Goal: Information Seeking & Learning: Compare options

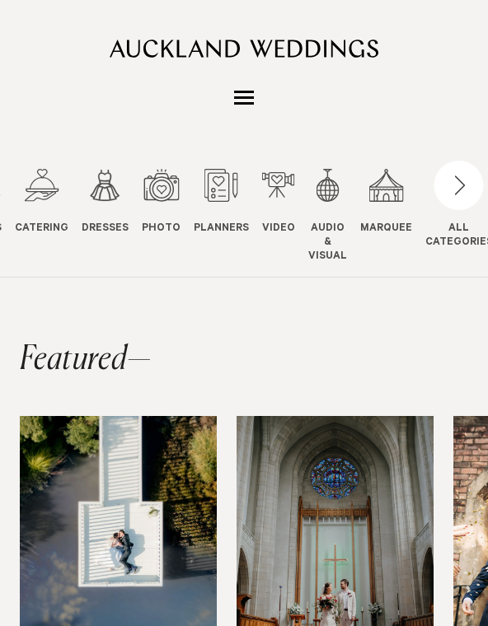
click at [442, 197] on div "12 / 12" at bounding box center [458, 185] width 49 height 49
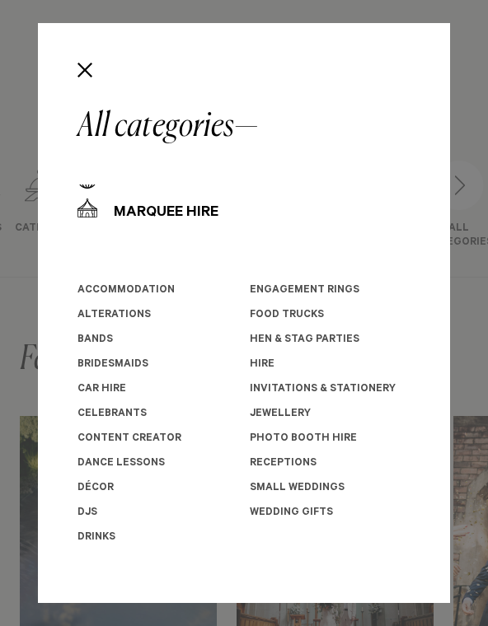
scroll to position [323, 0]
click at [84, 413] on link "Celebrants" at bounding box center [111, 415] width 69 height 12
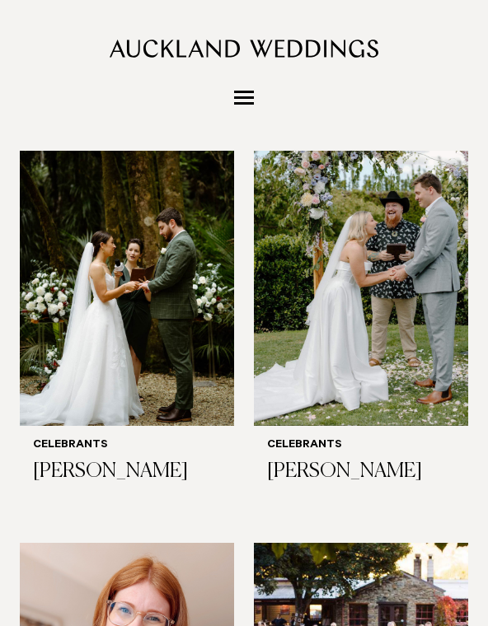
scroll to position [1220, 0]
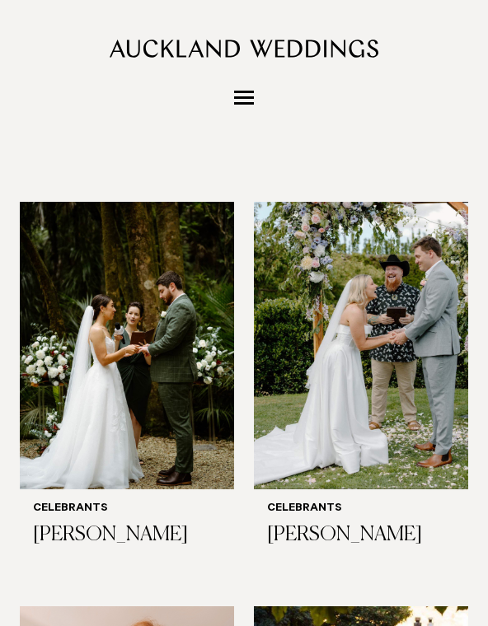
click at [77, 383] on img at bounding box center [127, 346] width 214 height 288
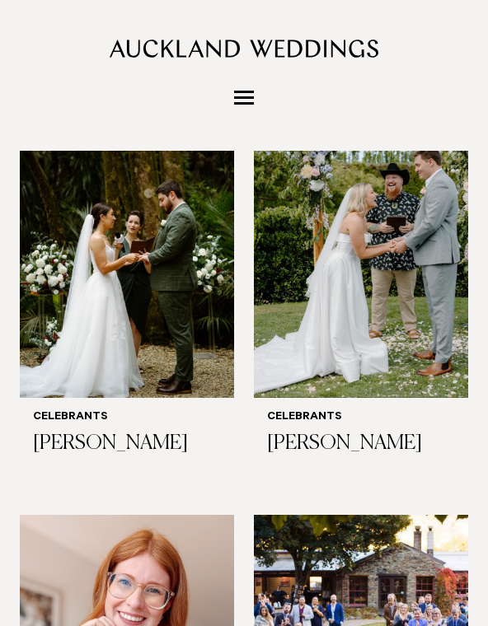
scroll to position [1209, 0]
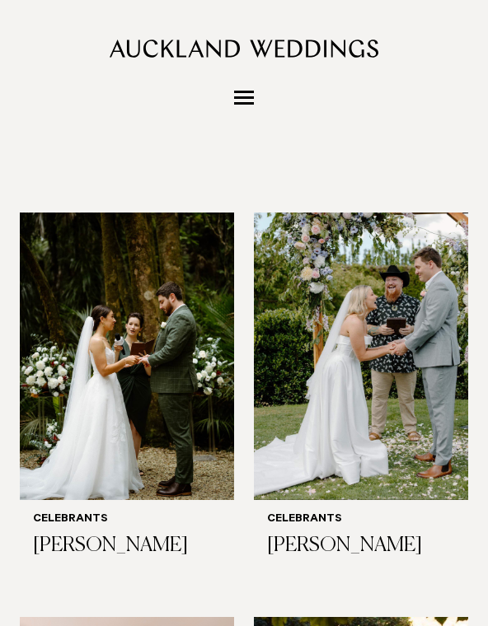
click at [288, 400] on img at bounding box center [361, 357] width 214 height 288
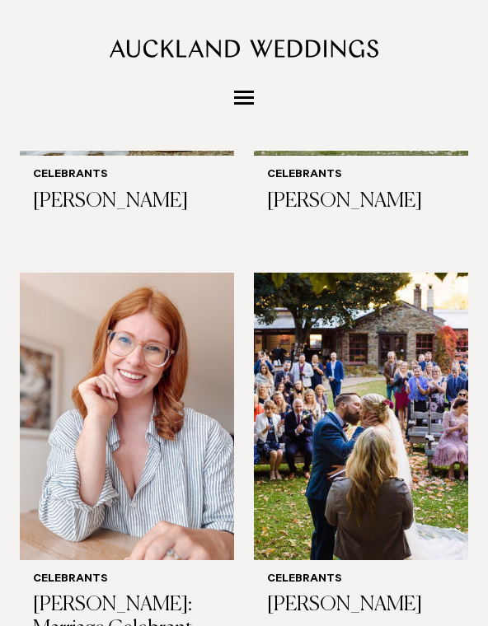
scroll to position [1556, 0]
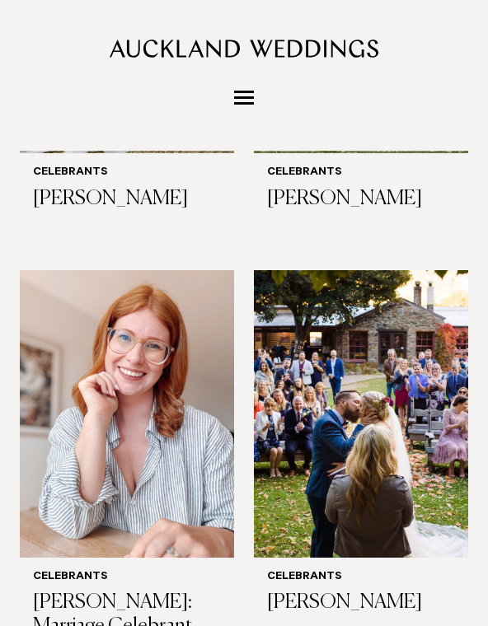
click at [59, 448] on img at bounding box center [127, 414] width 214 height 288
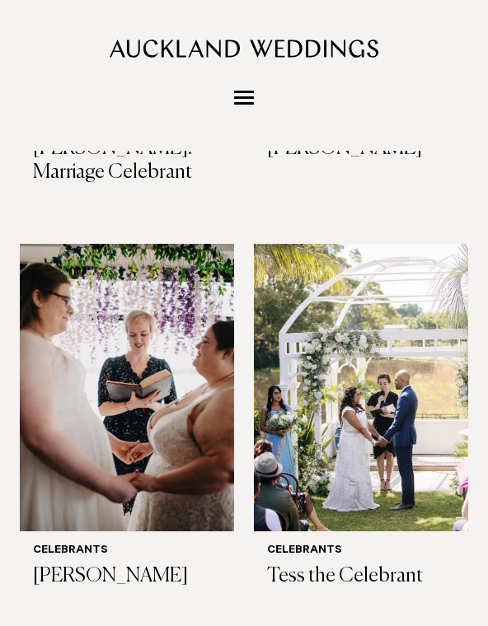
scroll to position [2016, 0]
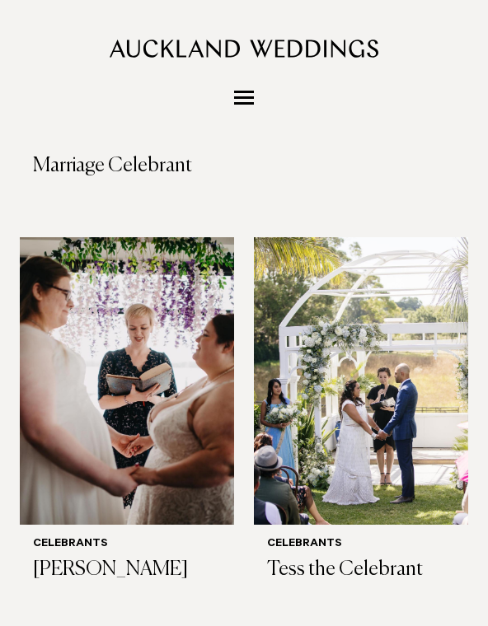
click at [44, 431] on img at bounding box center [127, 381] width 214 height 288
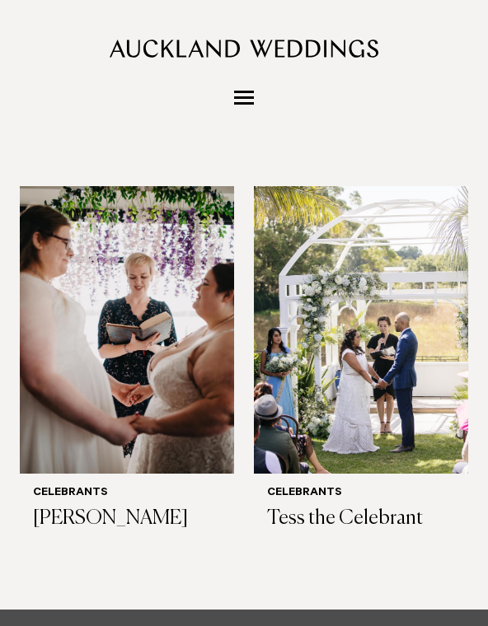
scroll to position [2066, 0]
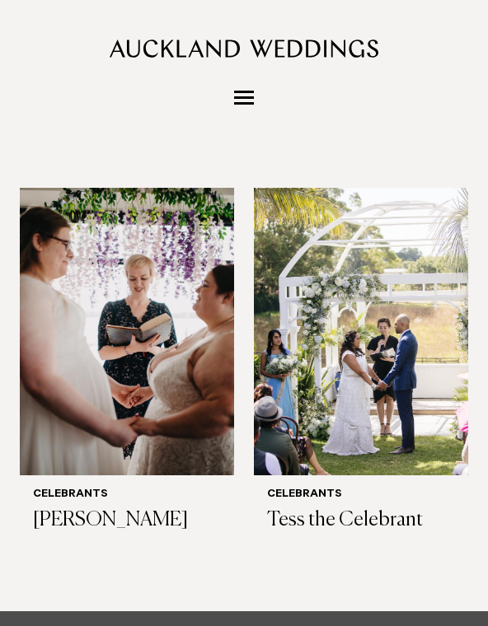
click at [290, 219] on img at bounding box center [361, 332] width 214 height 288
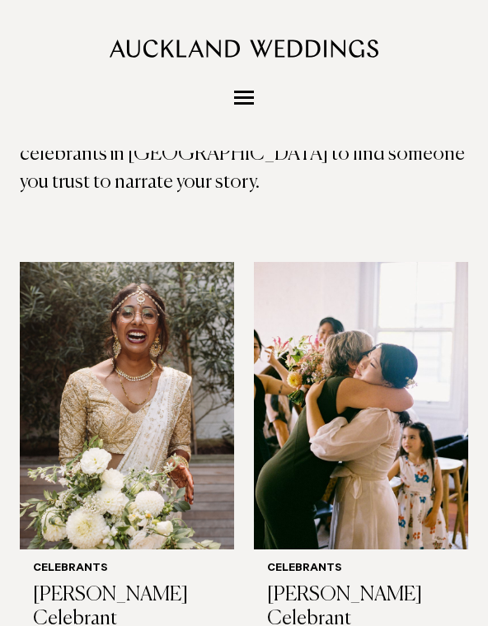
scroll to position [288, 0]
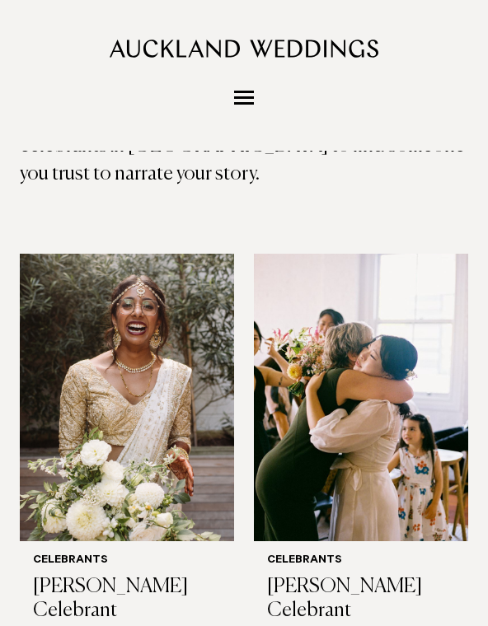
click at [67, 404] on img at bounding box center [127, 399] width 214 height 288
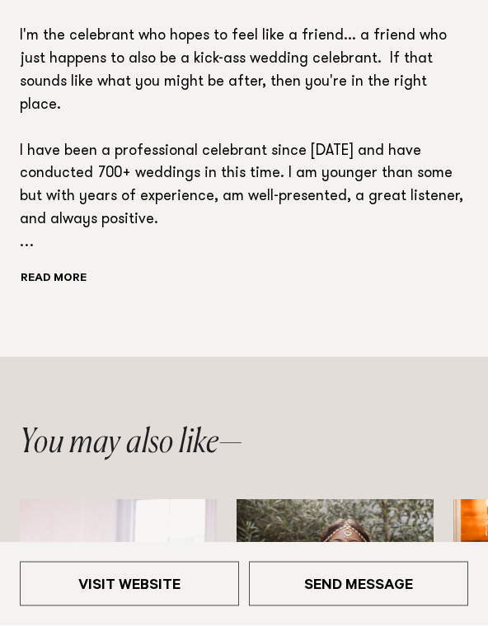
scroll to position [724, 0]
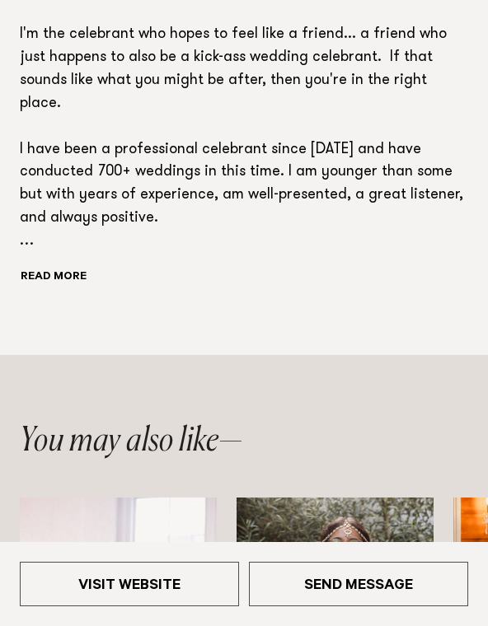
click at [43, 267] on button "Read more" at bounding box center [86, 278] width 133 height 22
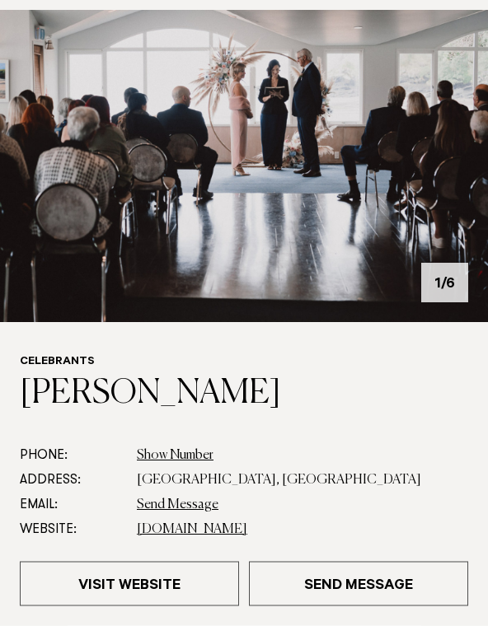
scroll to position [162, 0]
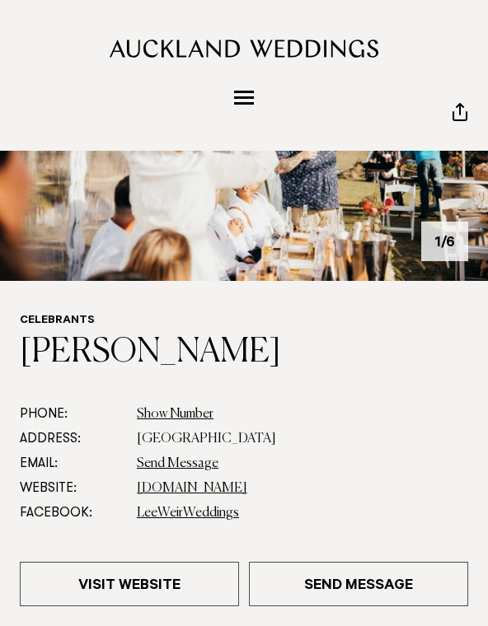
scroll to position [178, 0]
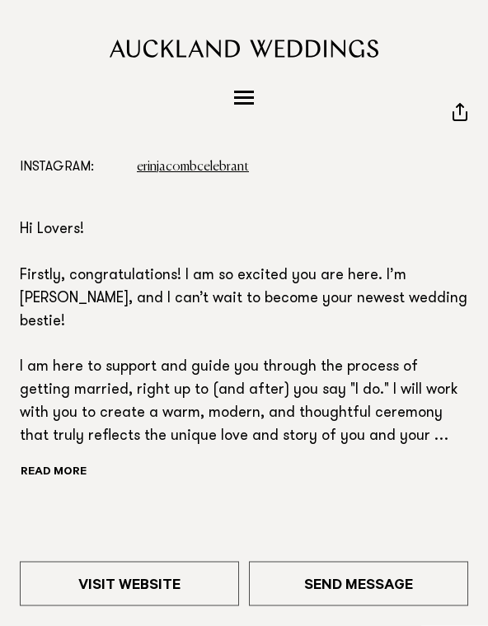
scroll to position [512, 0]
click at [49, 462] on button "Read more" at bounding box center [86, 473] width 133 height 22
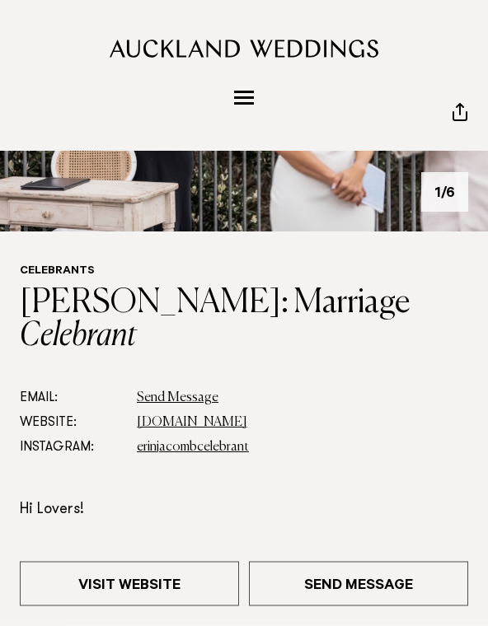
scroll to position [222, 0]
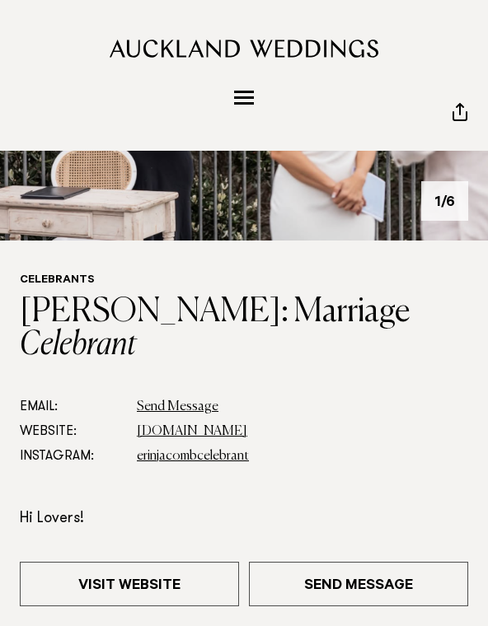
click at [166, 425] on link "www.erinjacombcelebrant.com" at bounding box center [192, 431] width 110 height 13
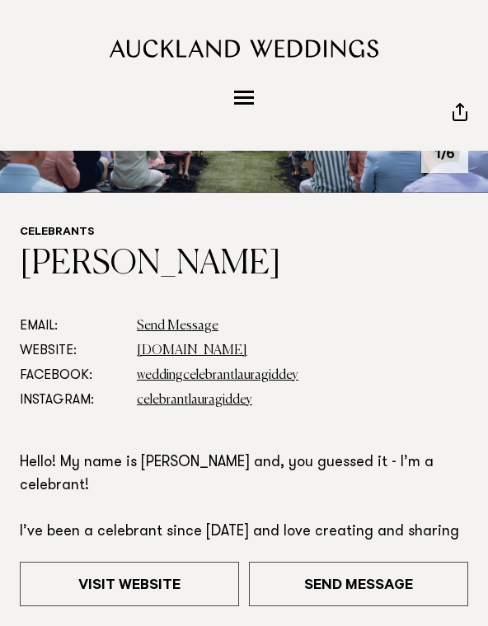
scroll to position [264, 0]
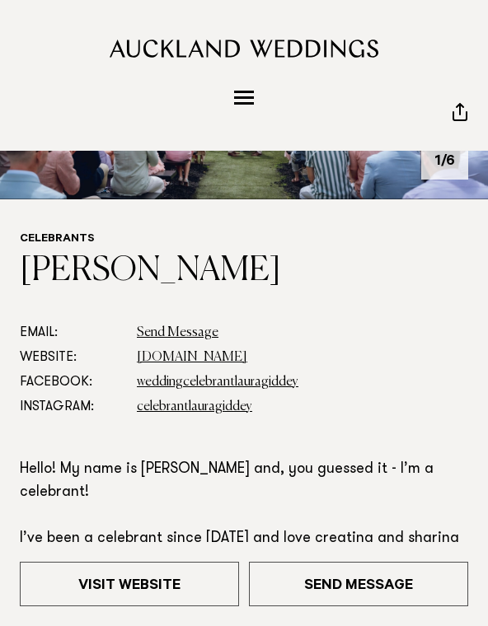
click at [165, 383] on link "weddingcelebrantlauragiddey" at bounding box center [218, 382] width 162 height 13
click at [156, 361] on link "www.lauragiddey.co.nz" at bounding box center [192, 357] width 110 height 13
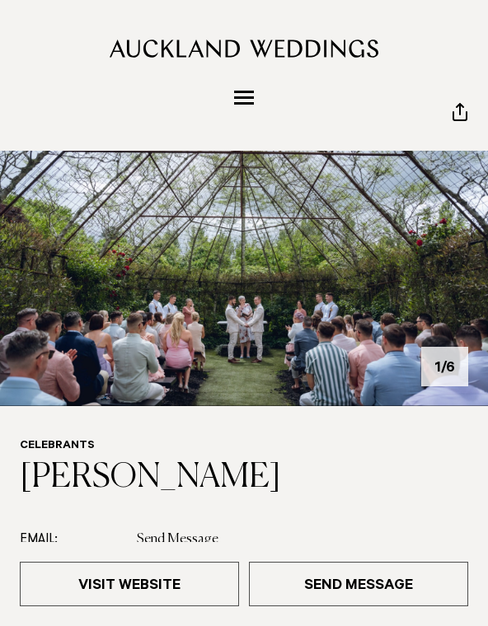
scroll to position [22, 0]
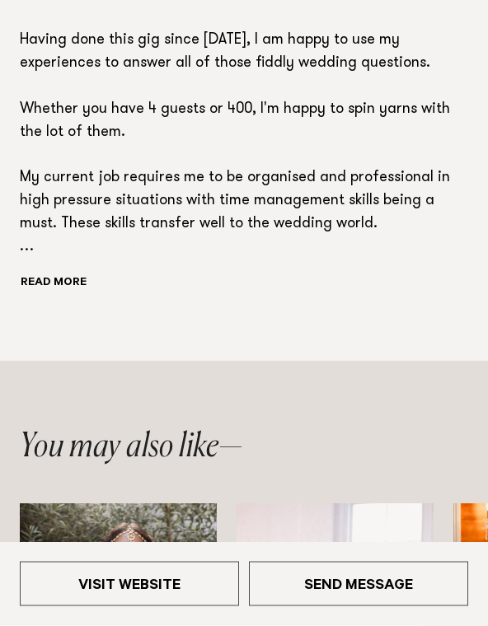
scroll to position [718, 0]
click at [39, 274] on button "Read more" at bounding box center [86, 284] width 133 height 22
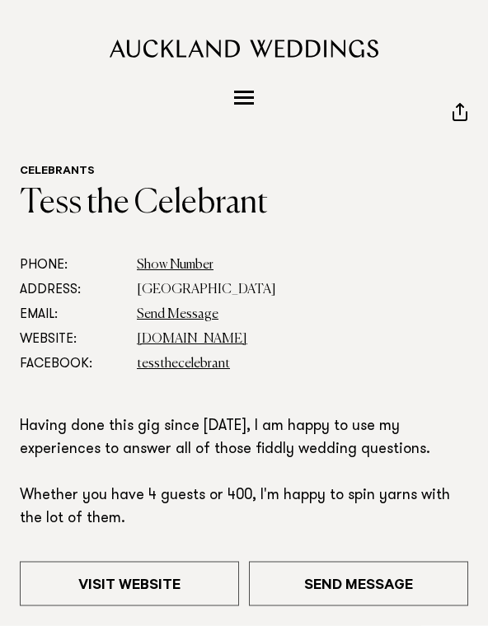
scroll to position [322, 0]
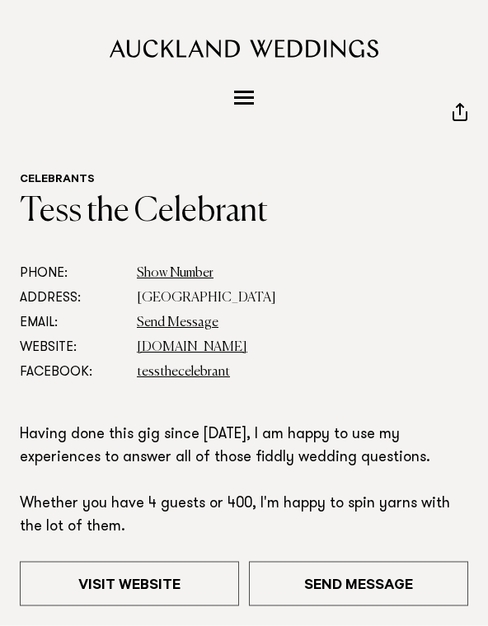
click at [164, 352] on link "[DOMAIN_NAME]" at bounding box center [192, 348] width 110 height 13
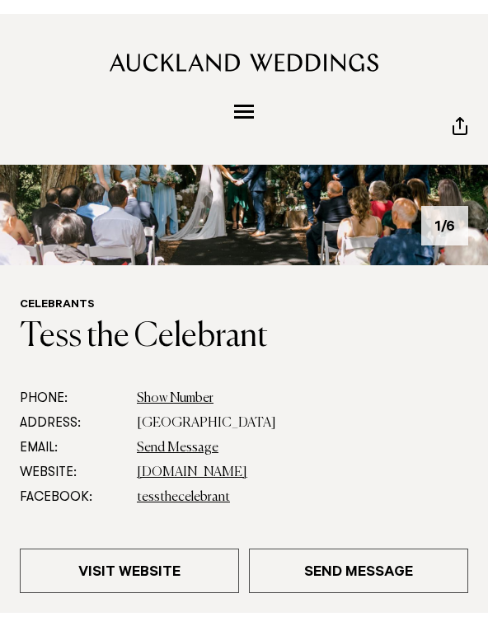
scroll to position [103, 0]
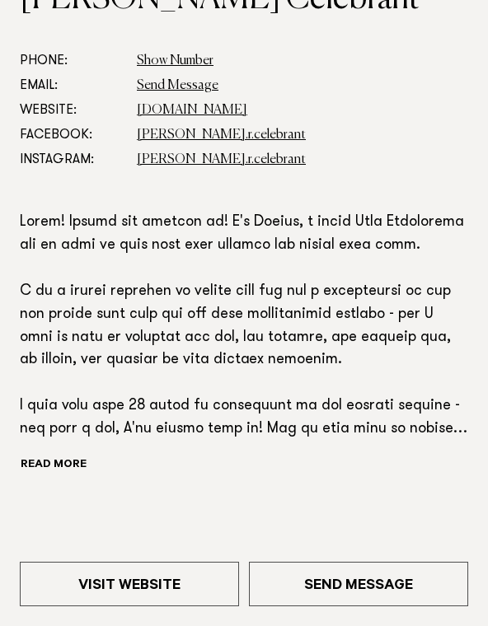
click at [43, 455] on button "Read more" at bounding box center [86, 466] width 133 height 22
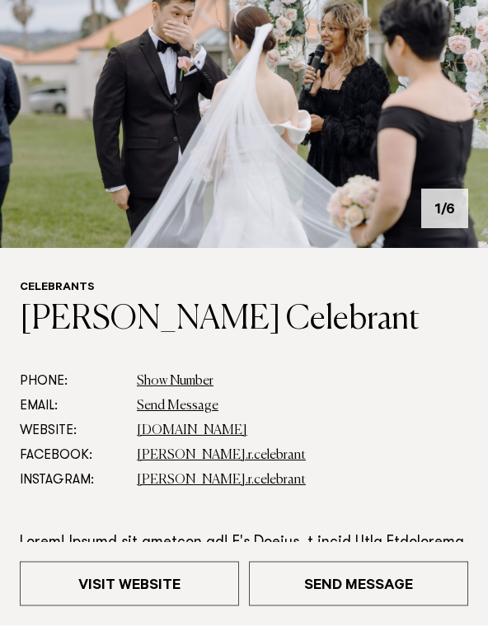
scroll to position [214, 0]
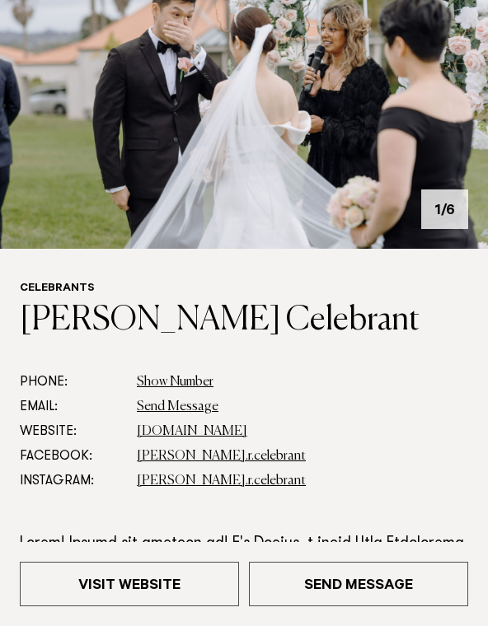
click at [159, 431] on link "www.keshnircelebrant.com" at bounding box center [192, 431] width 110 height 13
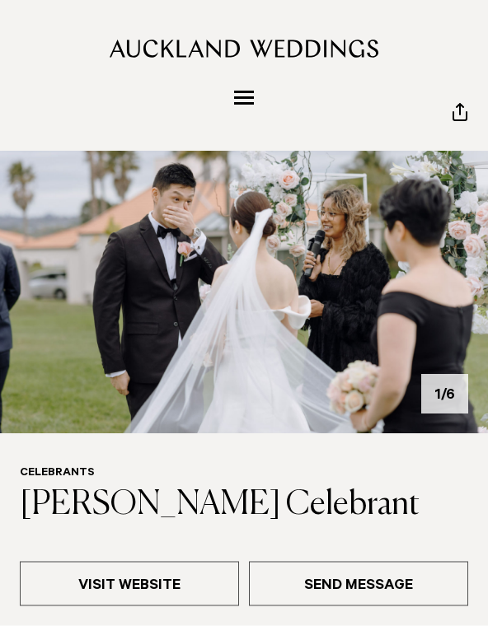
scroll to position [30, 0]
click at [129, 375] on img at bounding box center [244, 277] width 488 height 312
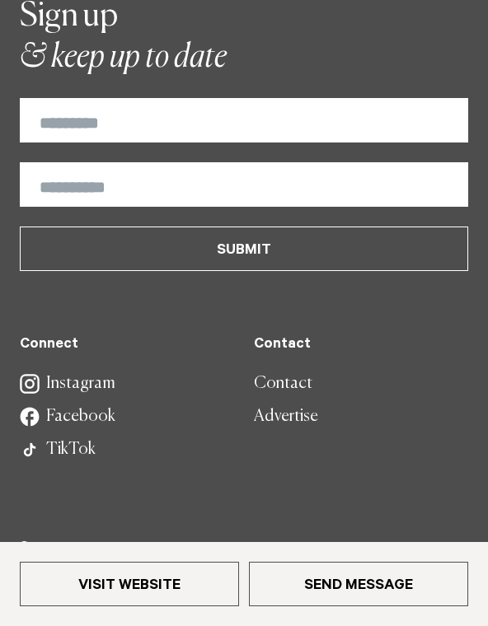
scroll to position [1478, 0]
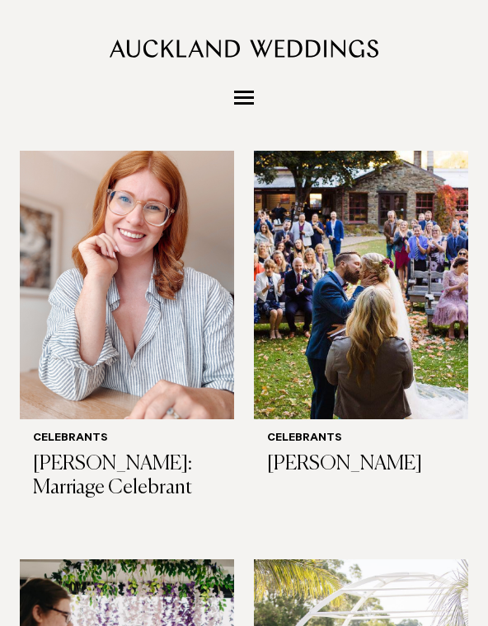
scroll to position [1694, 0]
click at [438, 288] on img at bounding box center [361, 276] width 214 height 288
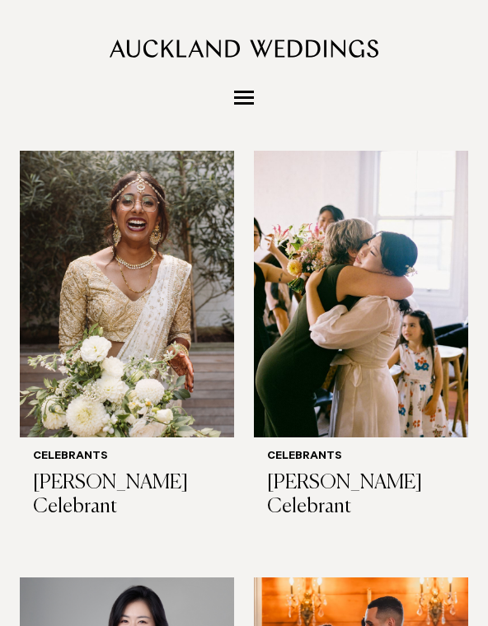
scroll to position [369, 0]
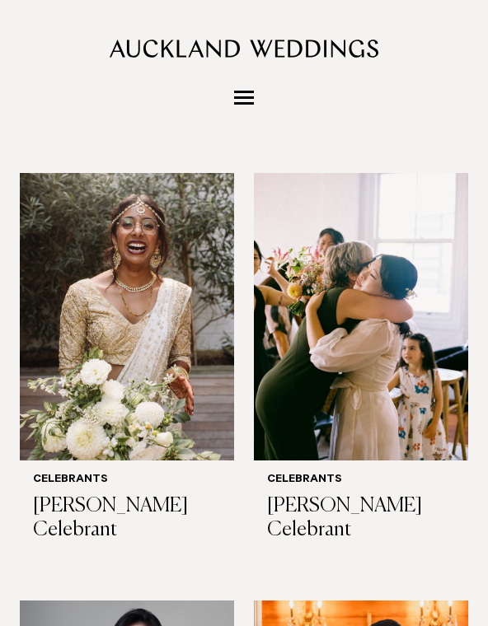
click at [274, 340] on img at bounding box center [361, 317] width 214 height 288
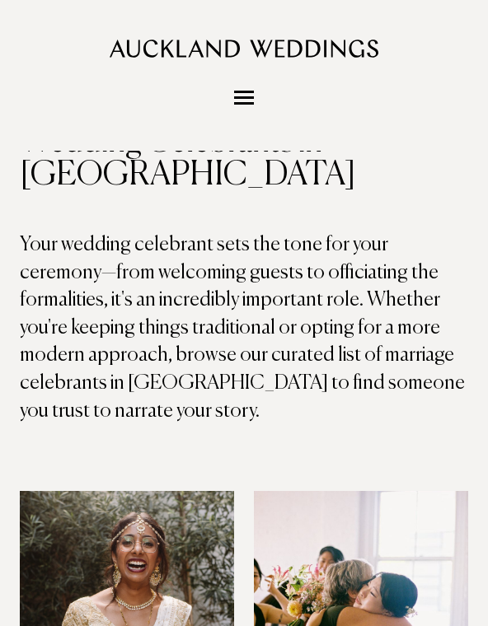
scroll to position [0, 0]
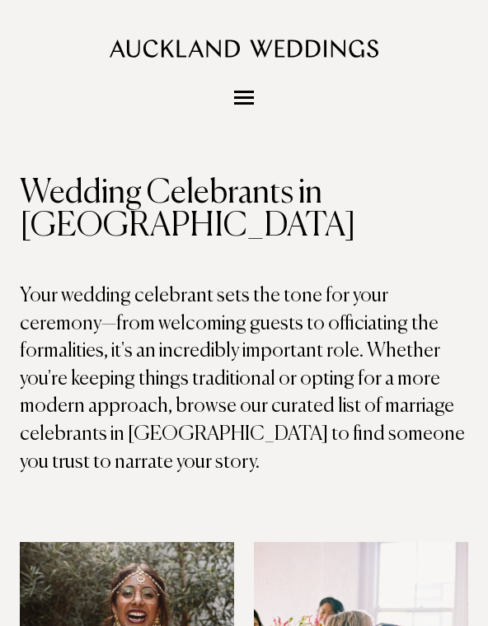
click at [239, 101] on span "Menu" at bounding box center [244, 98] width 20 height 14
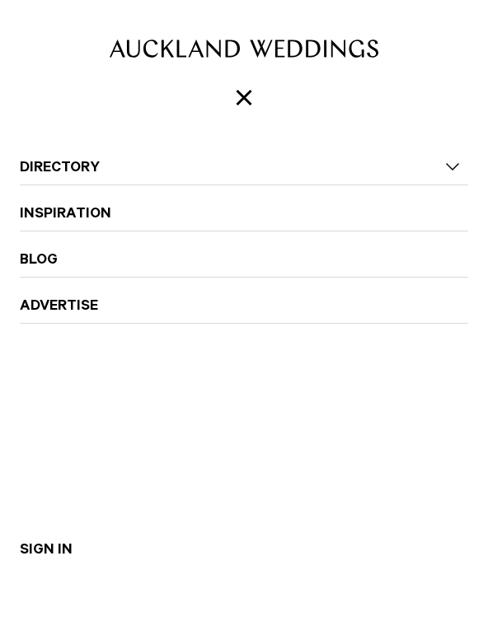
click at [59, 161] on link "Directory" at bounding box center [244, 158] width 448 height 39
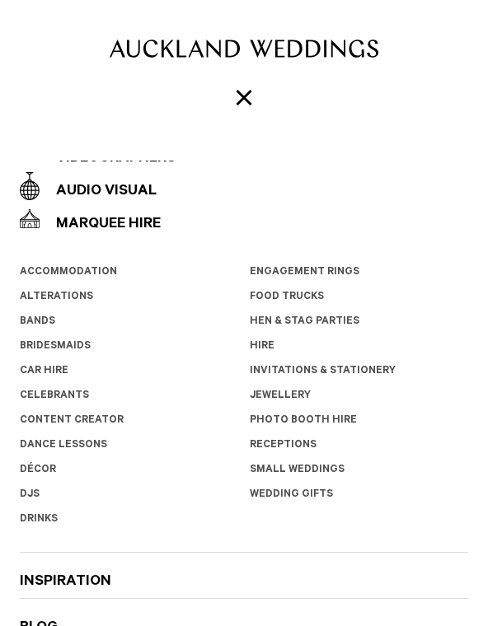
scroll to position [327, 0]
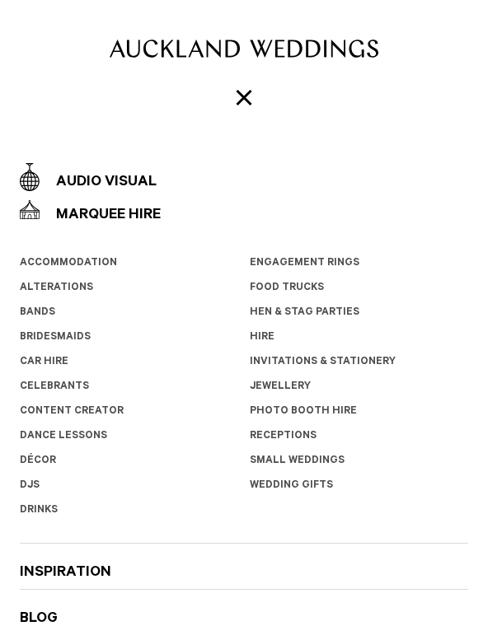
click at [253, 491] on link "Wedding Gifts" at bounding box center [291, 486] width 83 height 12
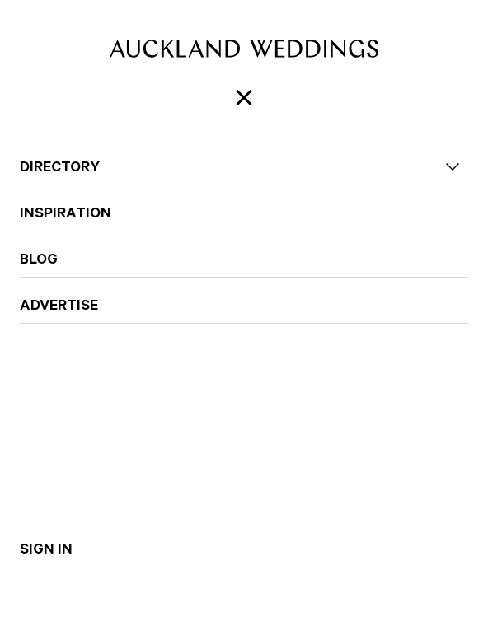
scroll to position [0, 0]
click at [42, 176] on link "Directory" at bounding box center [244, 158] width 448 height 39
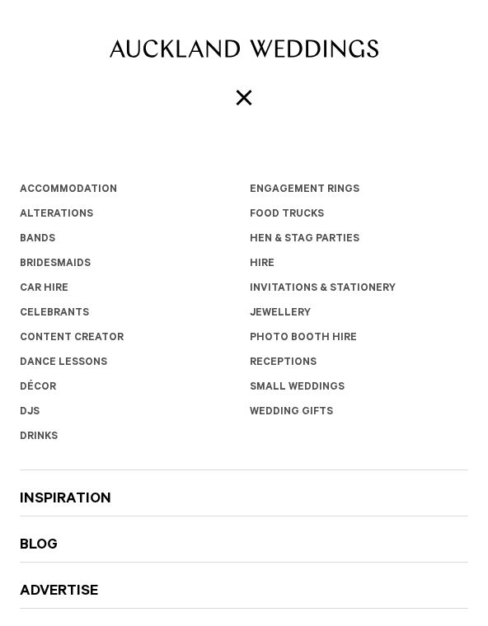
scroll to position [402, 0]
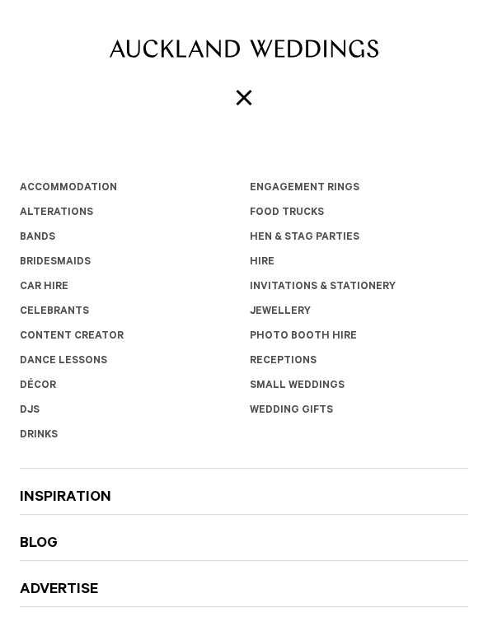
click at [269, 284] on link "Invitations & Stationery" at bounding box center [323, 288] width 146 height 12
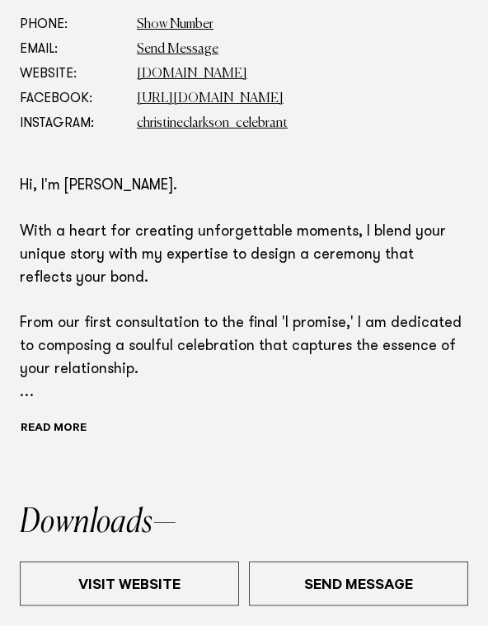
scroll to position [572, 0]
click at [49, 426] on button "Read more" at bounding box center [86, 430] width 133 height 22
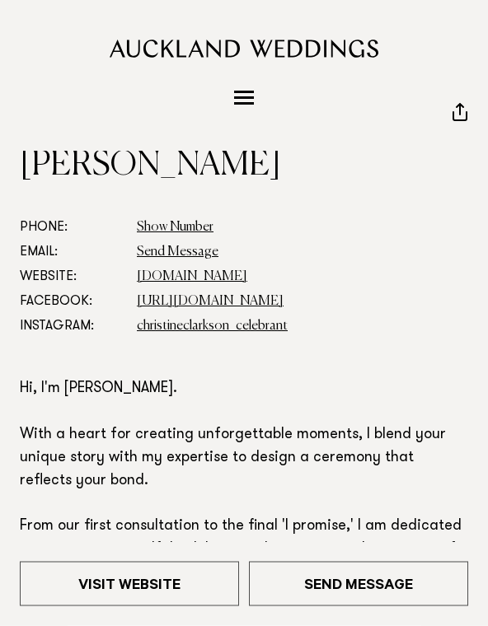
scroll to position [329, 0]
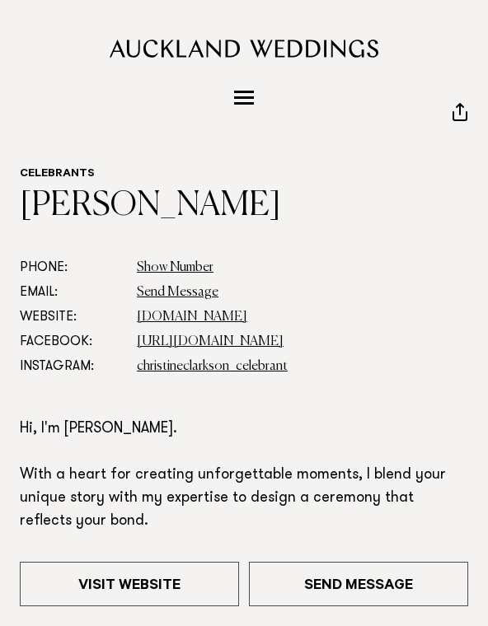
click at [157, 321] on link "[DOMAIN_NAME]" at bounding box center [192, 317] width 110 height 13
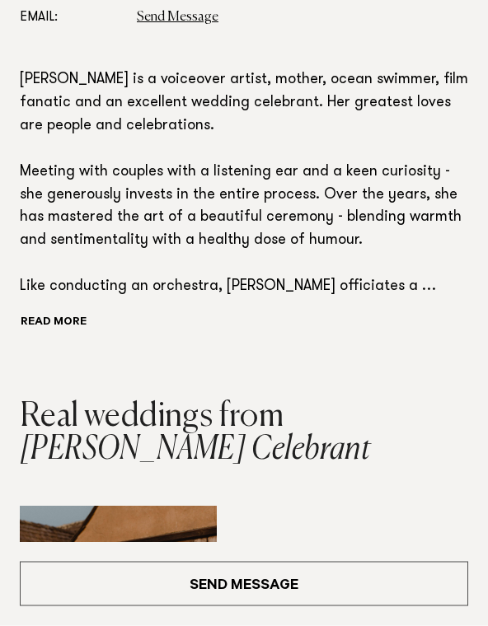
scroll to position [604, 0]
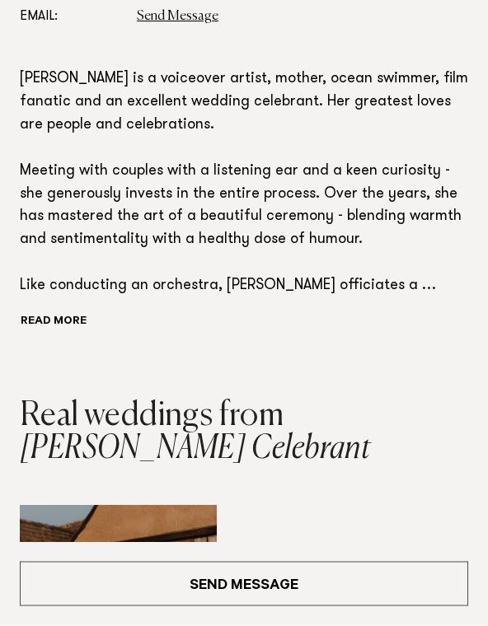
click at [53, 318] on button "Read more" at bounding box center [86, 323] width 133 height 22
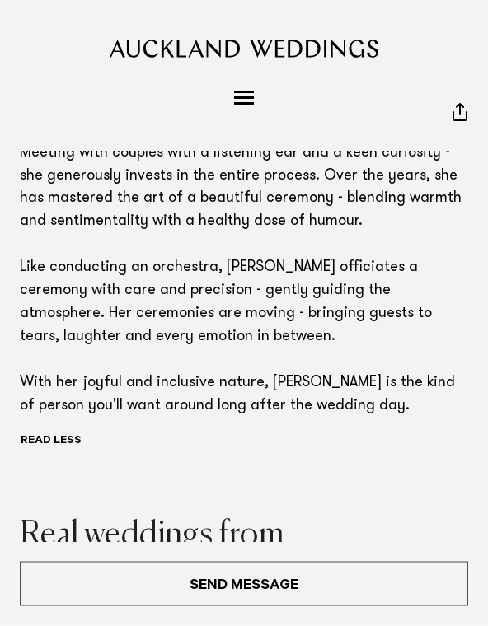
scroll to position [623, 0]
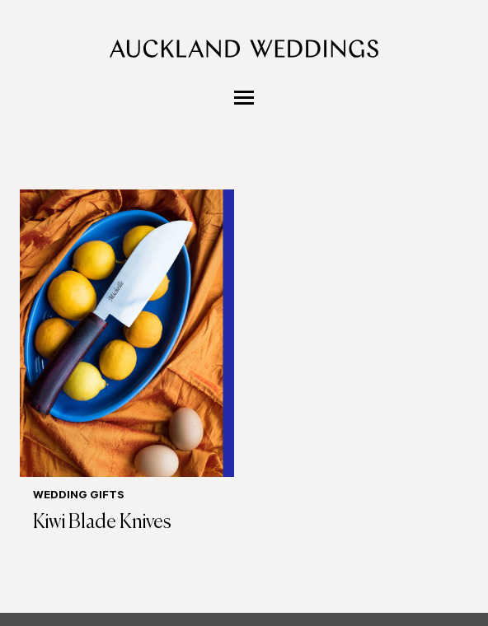
scroll to position [277, 0]
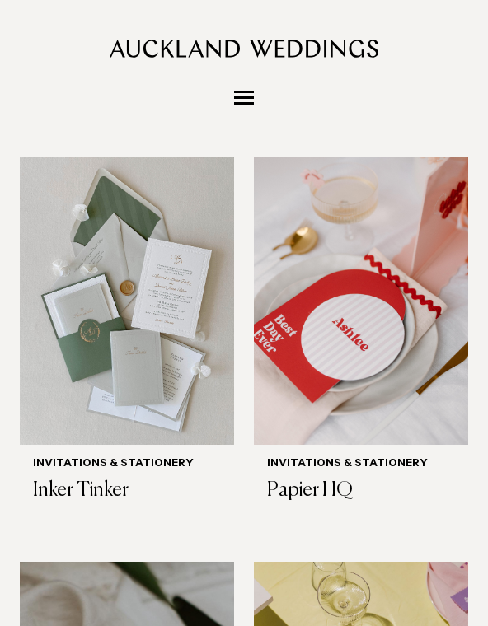
scroll to position [384, 0]
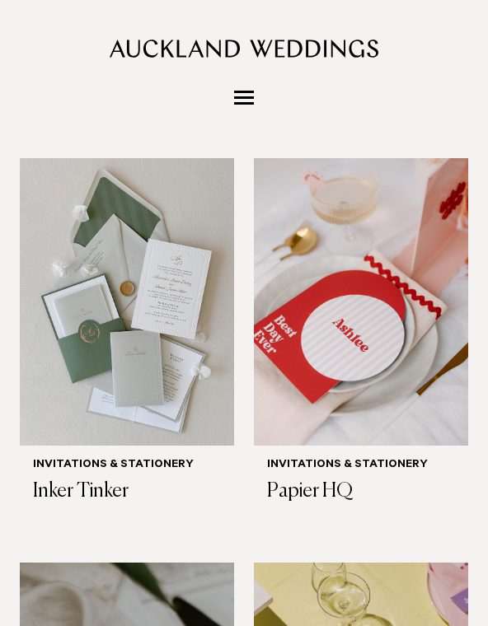
click at [58, 365] on img at bounding box center [127, 302] width 214 height 288
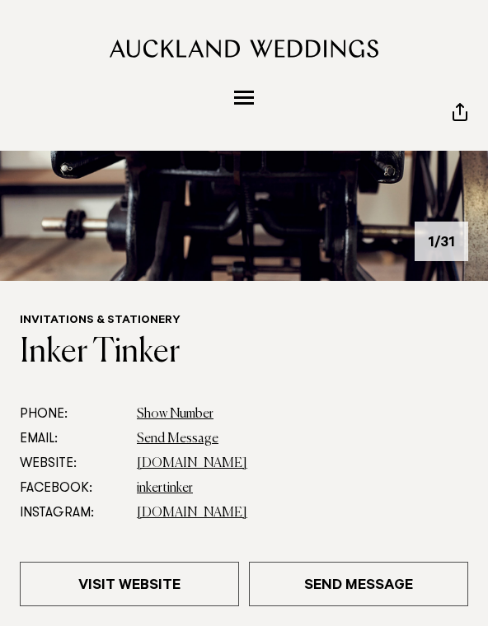
scroll to position [180, 0]
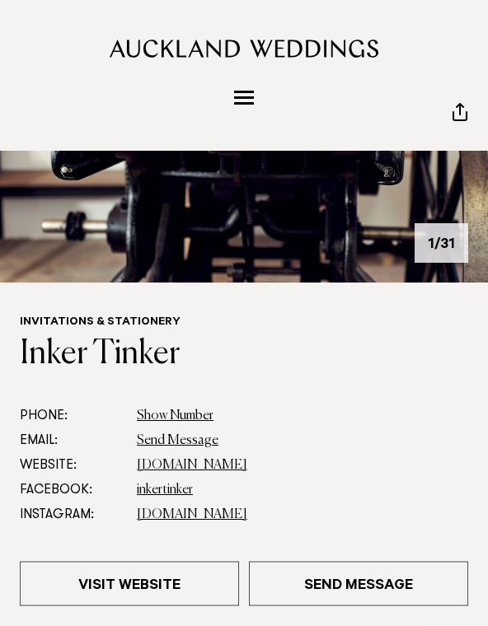
click at [167, 470] on link "[DOMAIN_NAME]" at bounding box center [192, 466] width 110 height 13
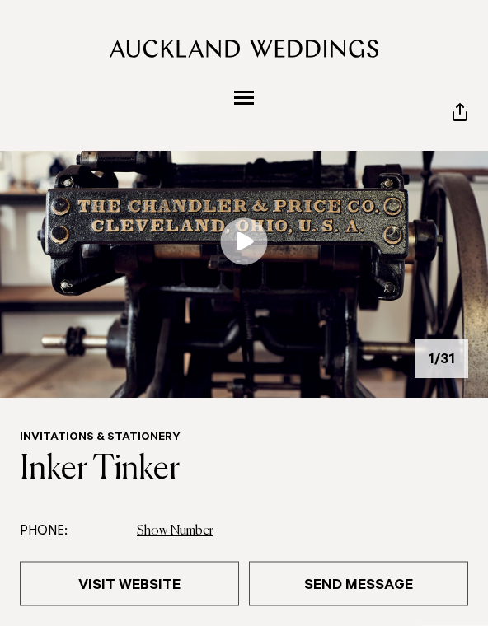
scroll to position [0, 0]
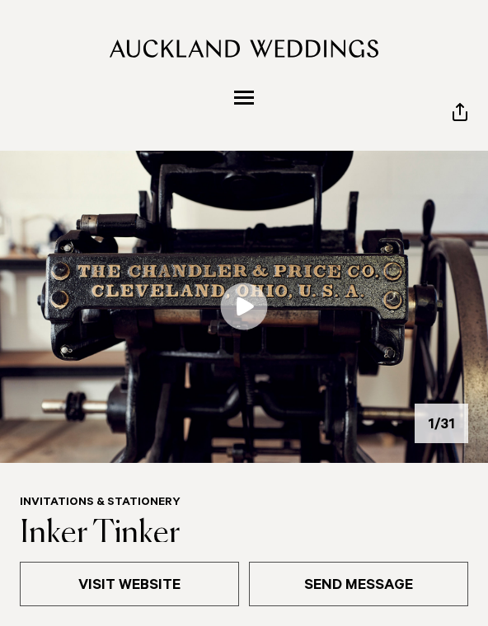
click at [237, 99] on span "Menu" at bounding box center [244, 98] width 20 height 14
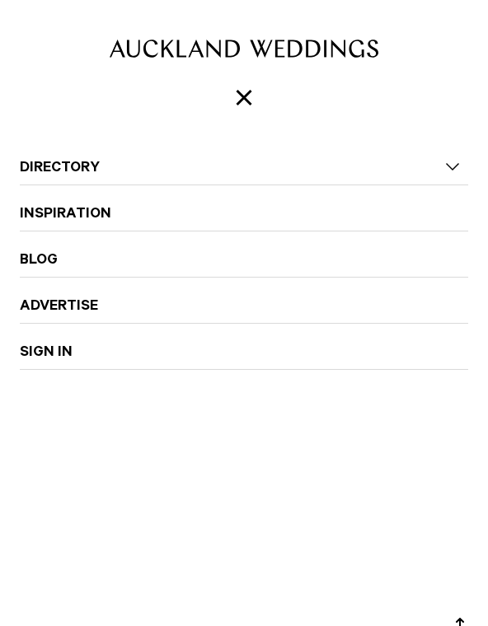
click at [149, 47] on img at bounding box center [244, 49] width 269 height 18
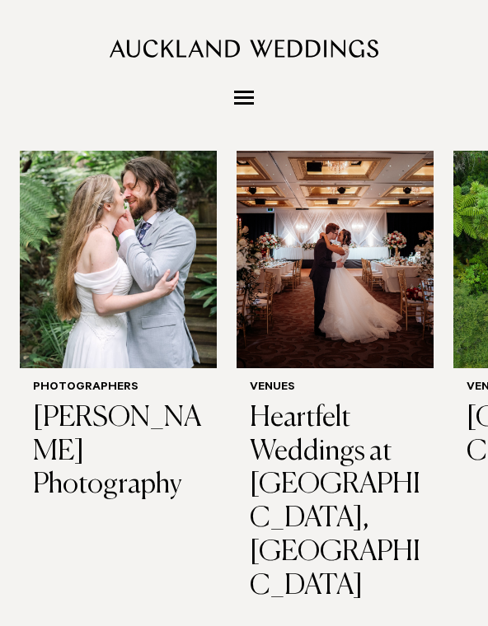
scroll to position [312, 0]
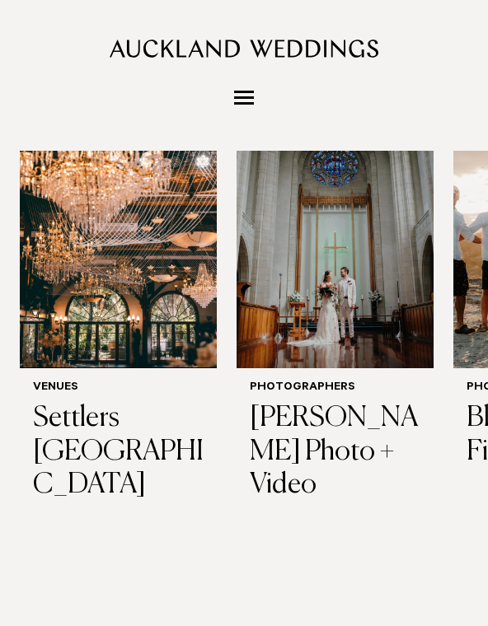
click at [95, 246] on img "16 / 29" at bounding box center [118, 236] width 197 height 265
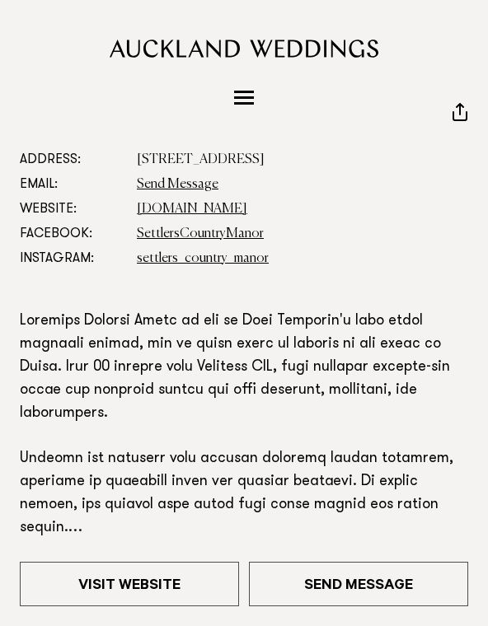
scroll to position [457, 0]
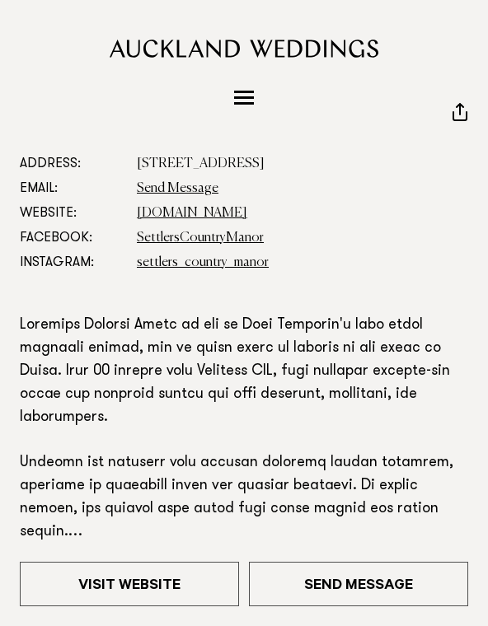
click at [152, 217] on link "[DOMAIN_NAME]" at bounding box center [192, 213] width 110 height 13
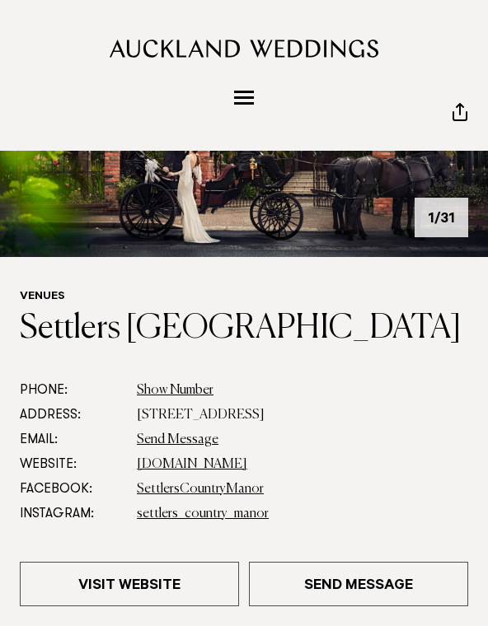
scroll to position [203, 0]
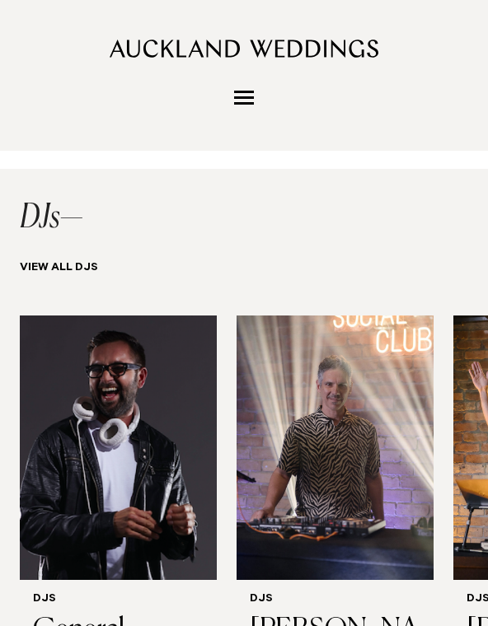
scroll to position [3136, 0]
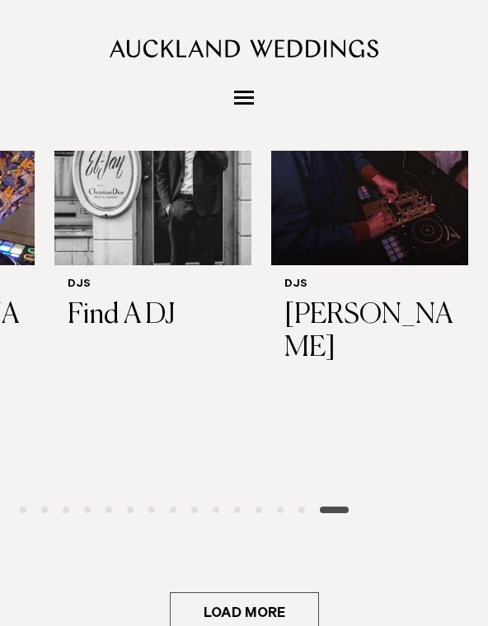
click at [177, 593] on button "Load more" at bounding box center [244, 613] width 149 height 40
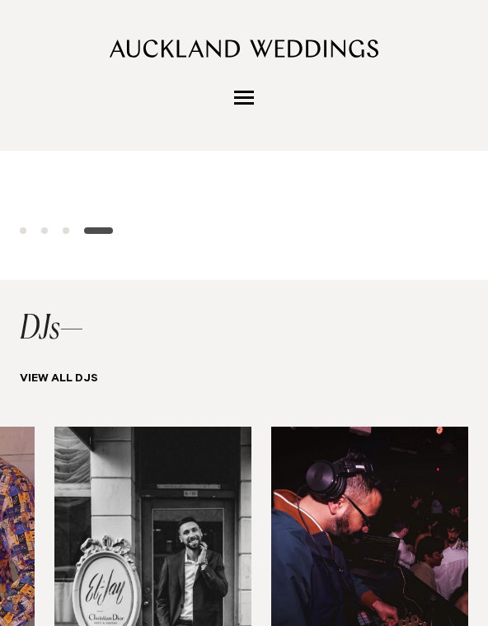
scroll to position [2935, 0]
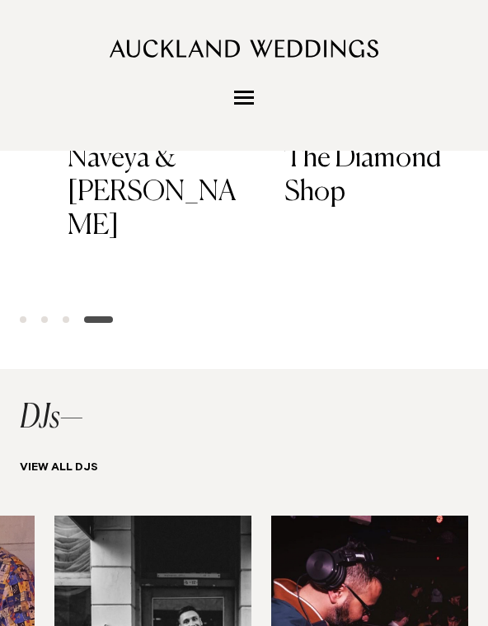
click at [57, 462] on link "View all DJs" at bounding box center [59, 468] width 78 height 13
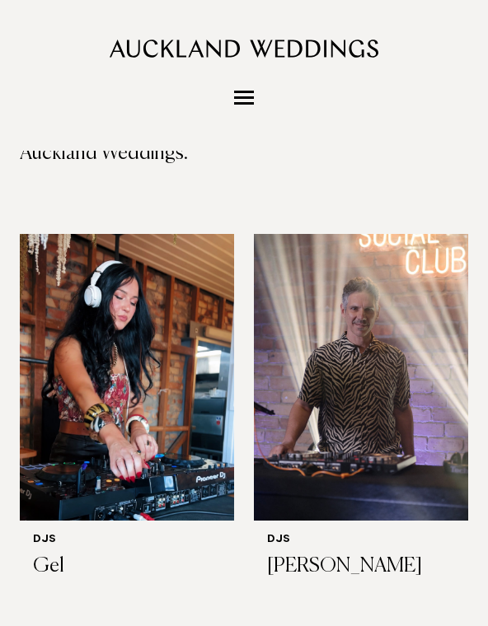
scroll to position [283, 0]
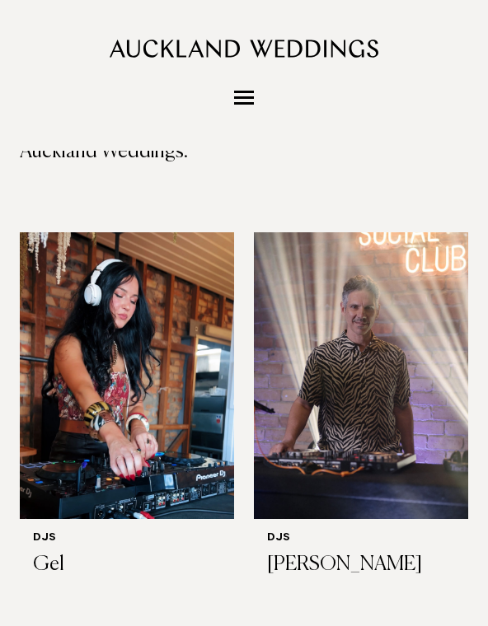
click at [73, 427] on img at bounding box center [127, 376] width 214 height 288
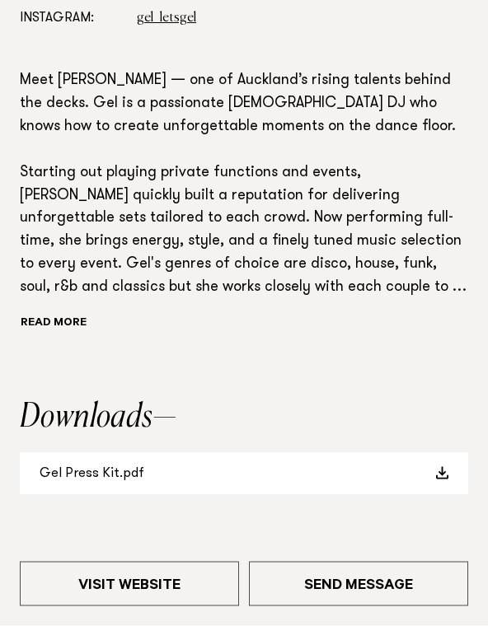
scroll to position [609, 0]
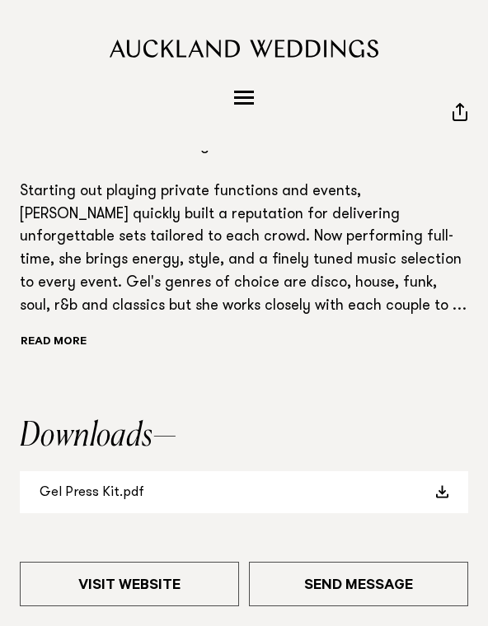
click at [70, 493] on link "Gel Press Kit.pdf" at bounding box center [244, 492] width 448 height 42
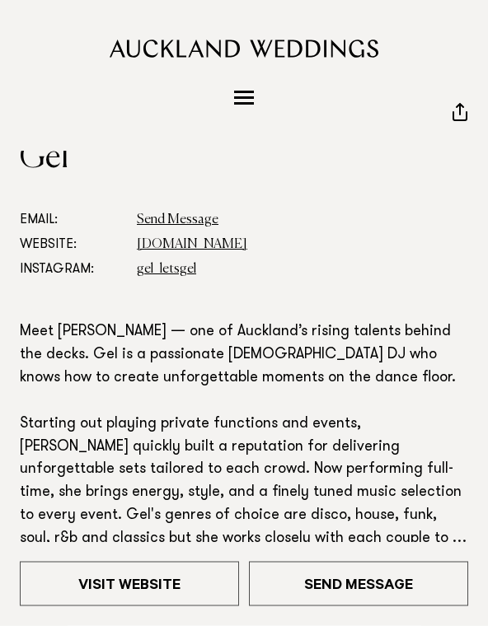
scroll to position [367, 0]
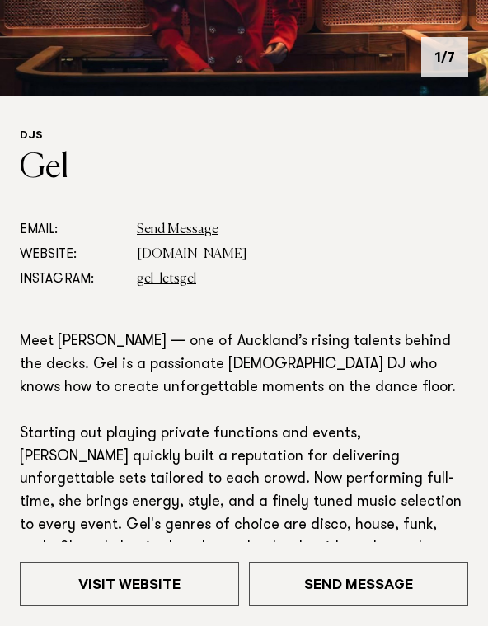
click at [155, 257] on link "www.dj-gel.com" at bounding box center [192, 254] width 110 height 13
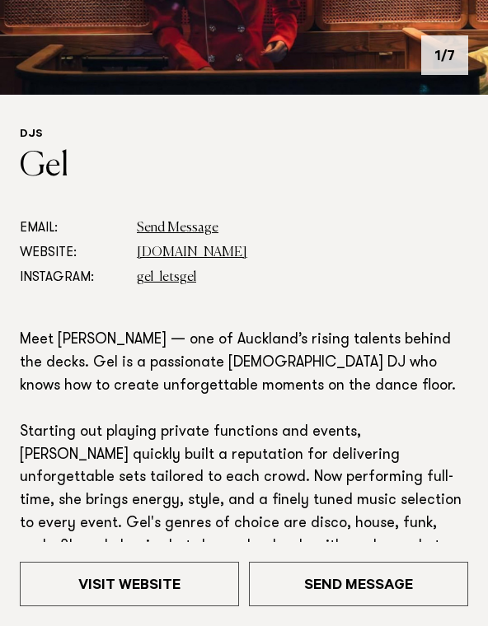
scroll to position [368, 0]
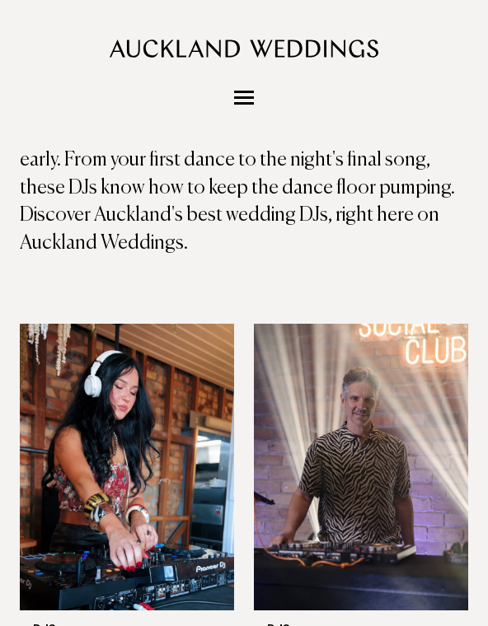
scroll to position [185, 0]
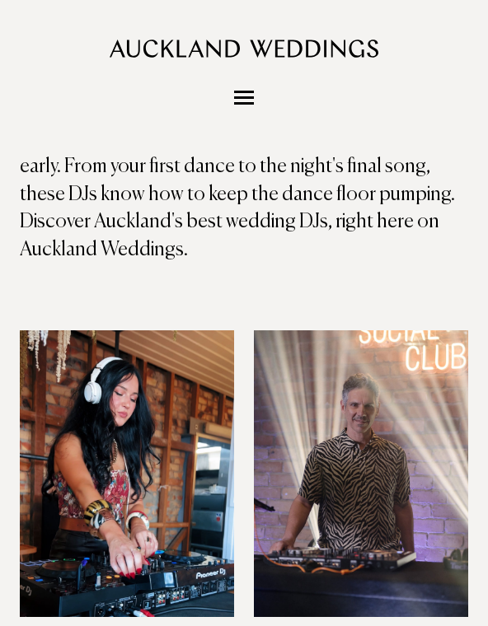
click at [266, 501] on img at bounding box center [361, 474] width 214 height 288
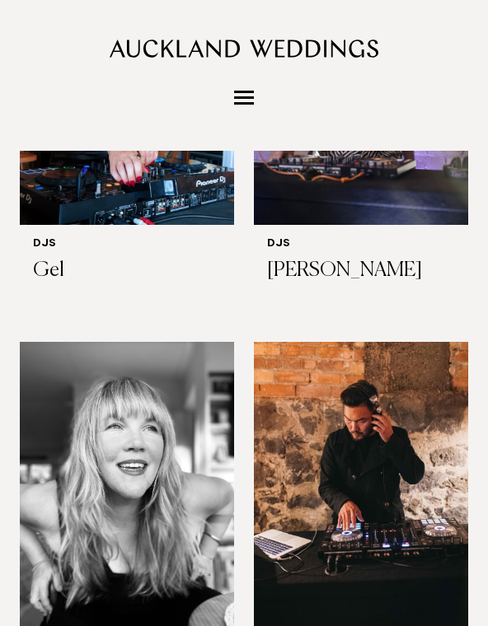
scroll to position [577, 0]
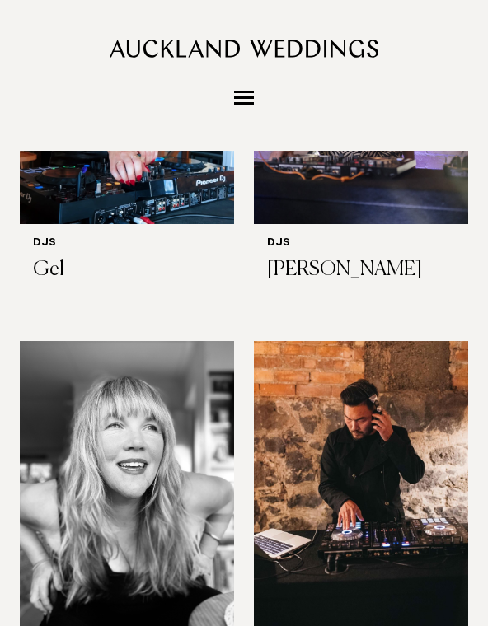
click at [63, 456] on img at bounding box center [127, 486] width 214 height 288
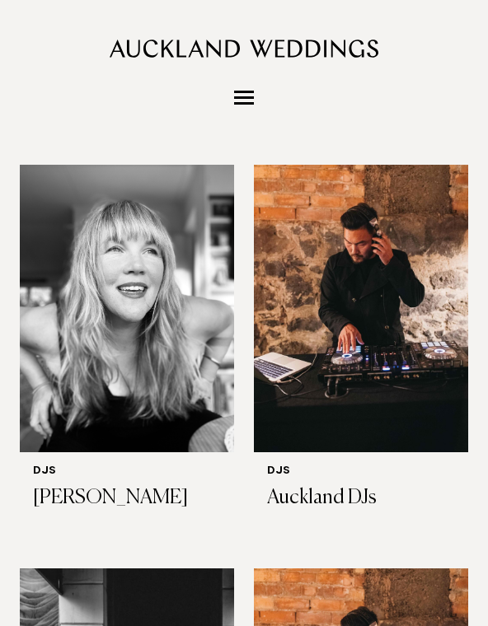
scroll to position [678, 0]
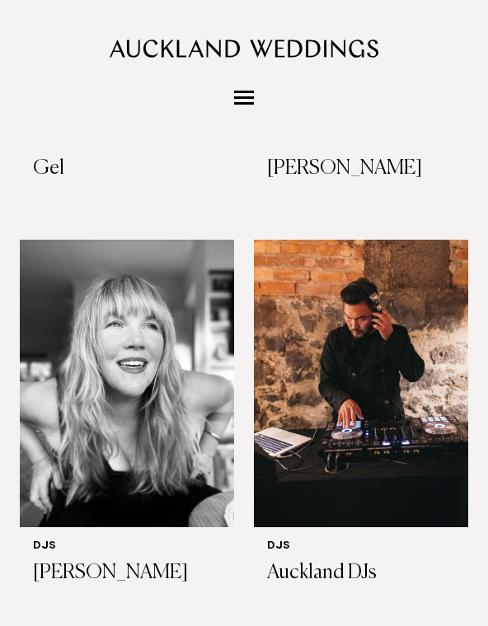
click at [279, 428] on img at bounding box center [361, 385] width 214 height 288
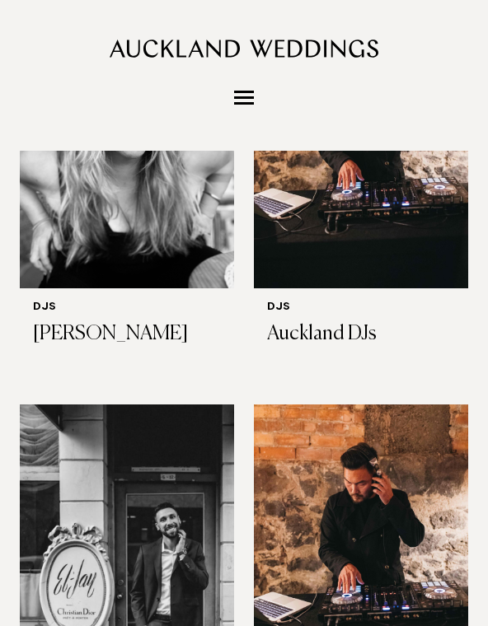
scroll to position [930, 0]
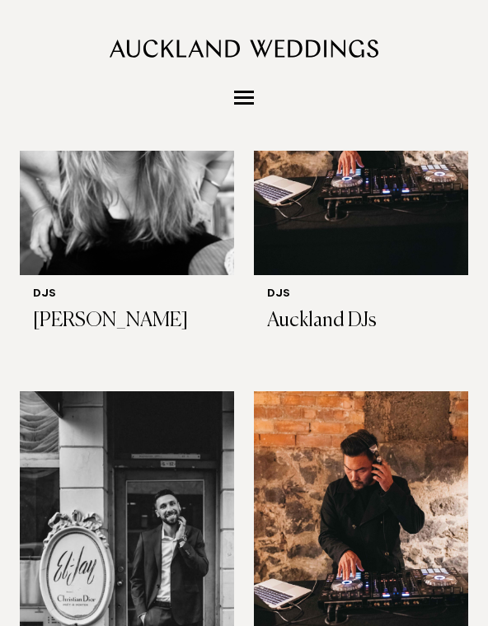
click at [272, 503] on img at bounding box center [361, 536] width 214 height 288
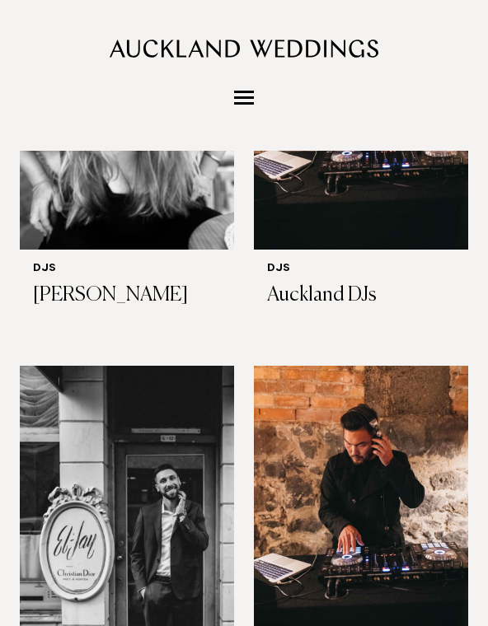
click at [283, 498] on img at bounding box center [361, 510] width 214 height 288
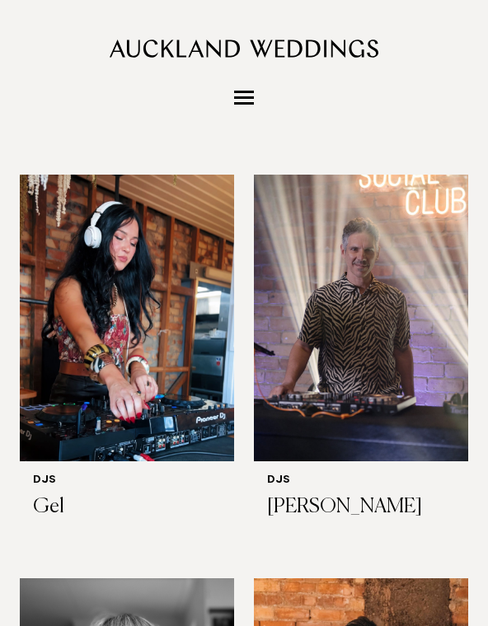
scroll to position [0, 0]
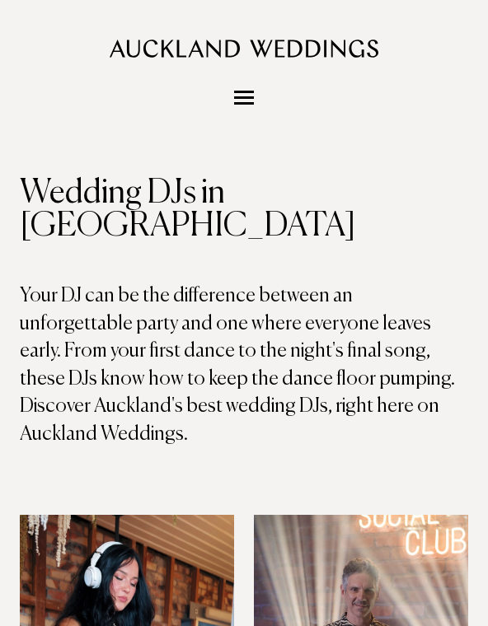
click at [133, 57] on img at bounding box center [244, 49] width 269 height 18
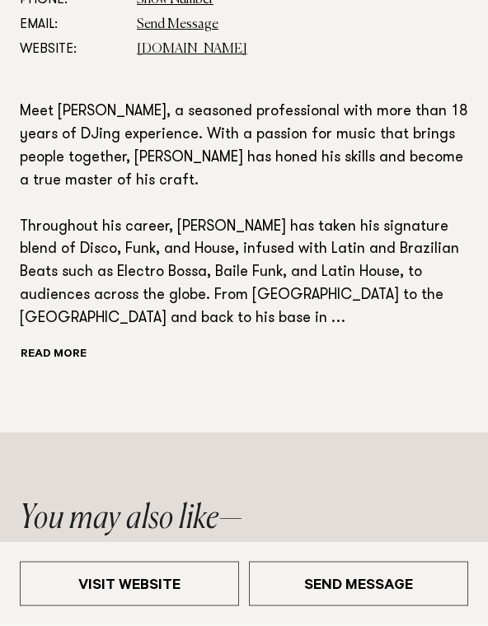
scroll to position [613, 0]
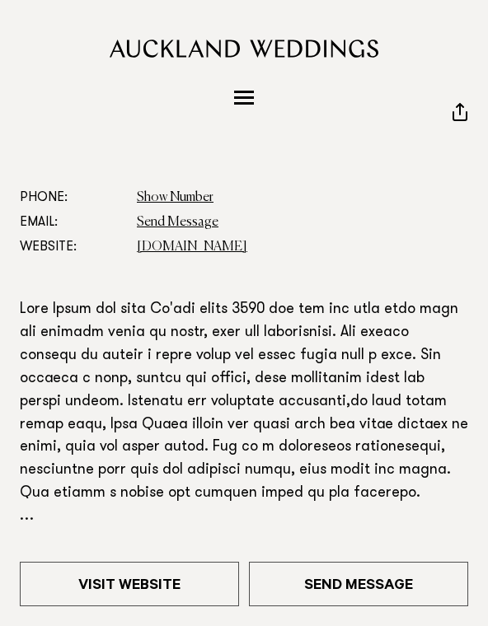
scroll to position [339, 0]
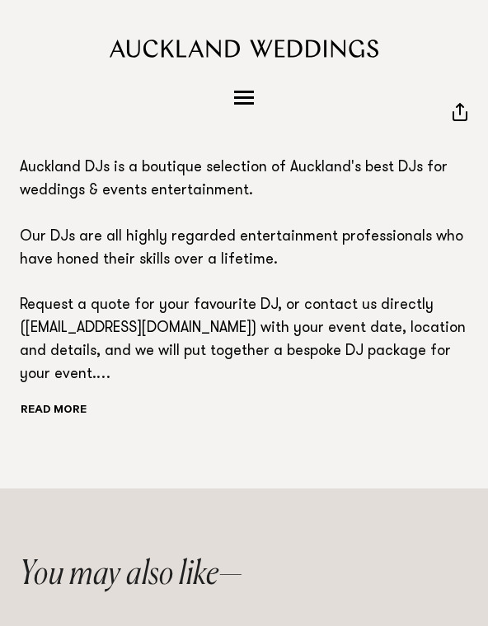
scroll to position [530, 0]
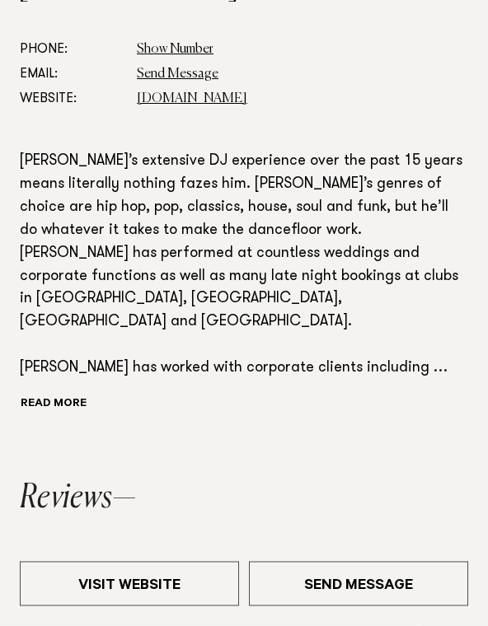
scroll to position [580, 0]
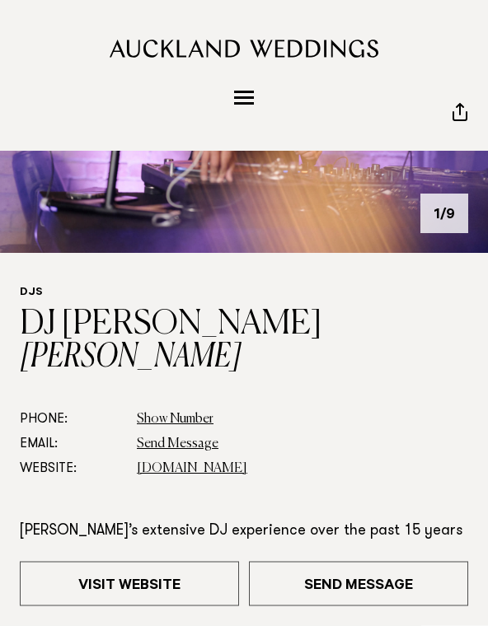
scroll to position [209, 0]
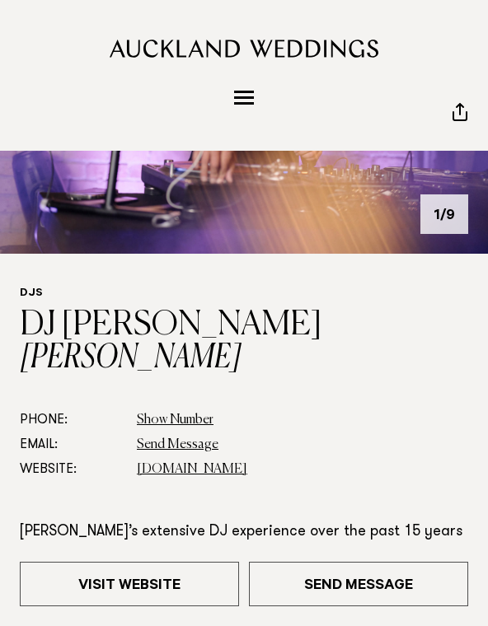
click at [166, 463] on link "[DOMAIN_NAME]" at bounding box center [192, 469] width 110 height 13
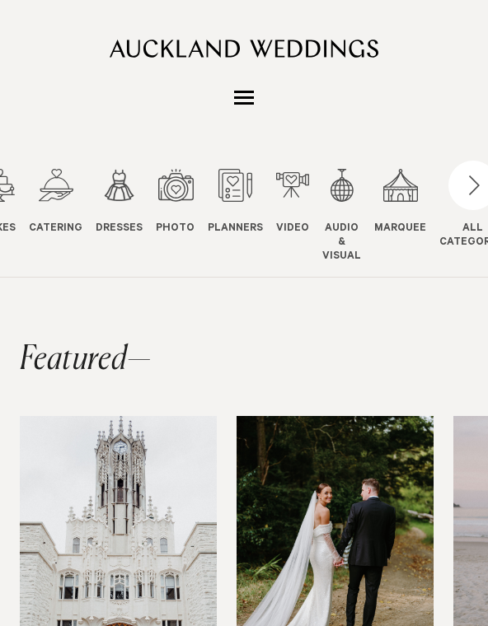
click at [208, 204] on link "Planners & Stylists Planners" at bounding box center [235, 203] width 55 height 68
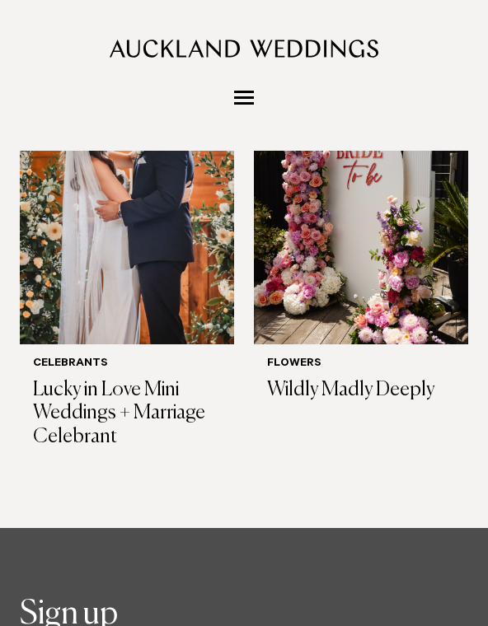
scroll to position [2158, 0]
